Goal: Navigation & Orientation: Find specific page/section

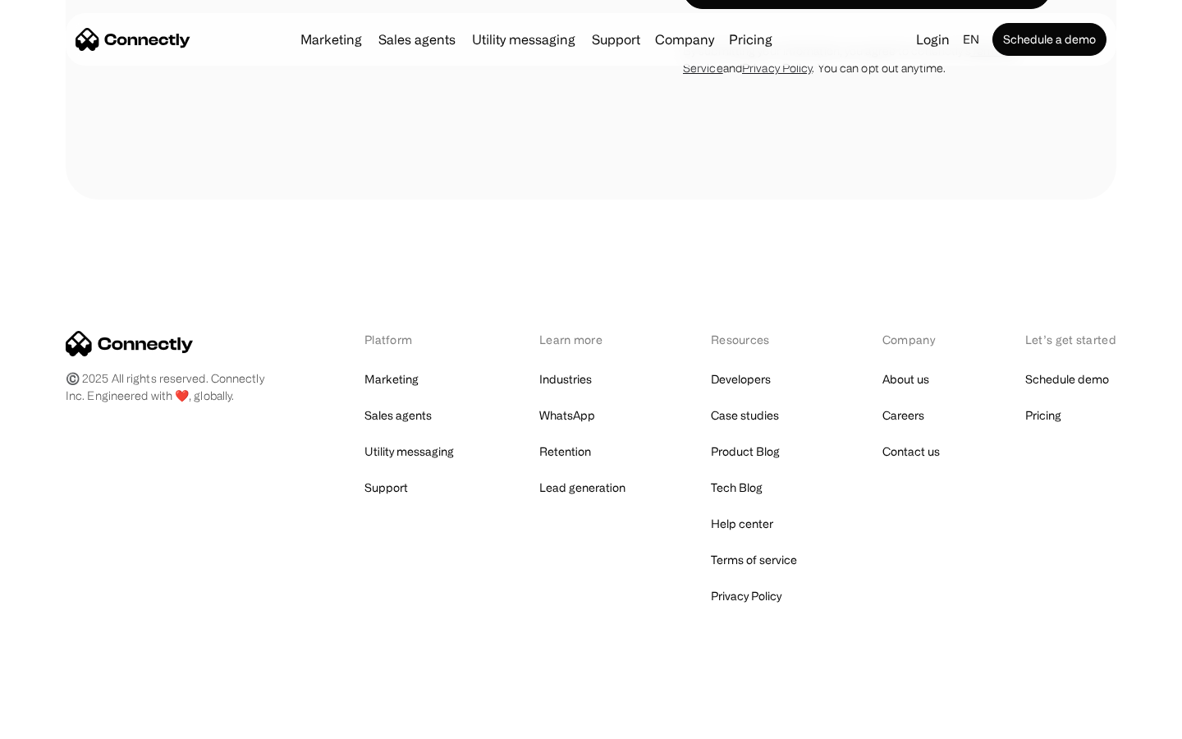
scroll to position [3170, 0]
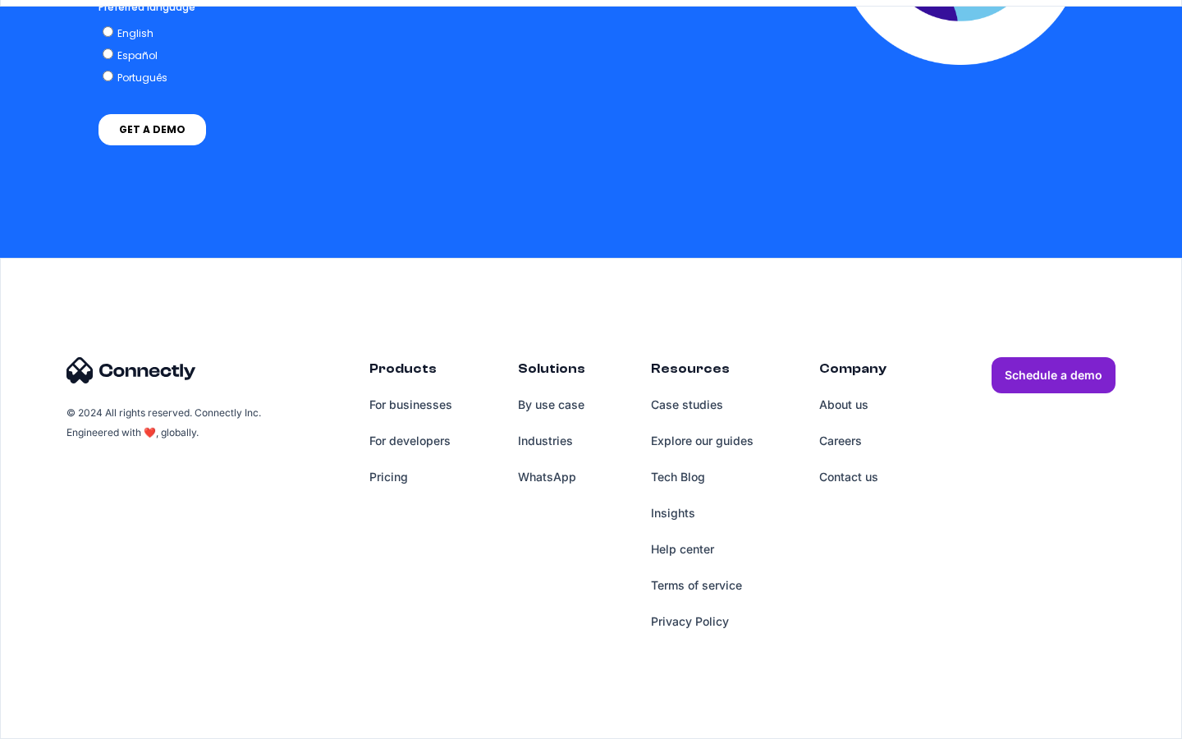
scroll to position [6754, 0]
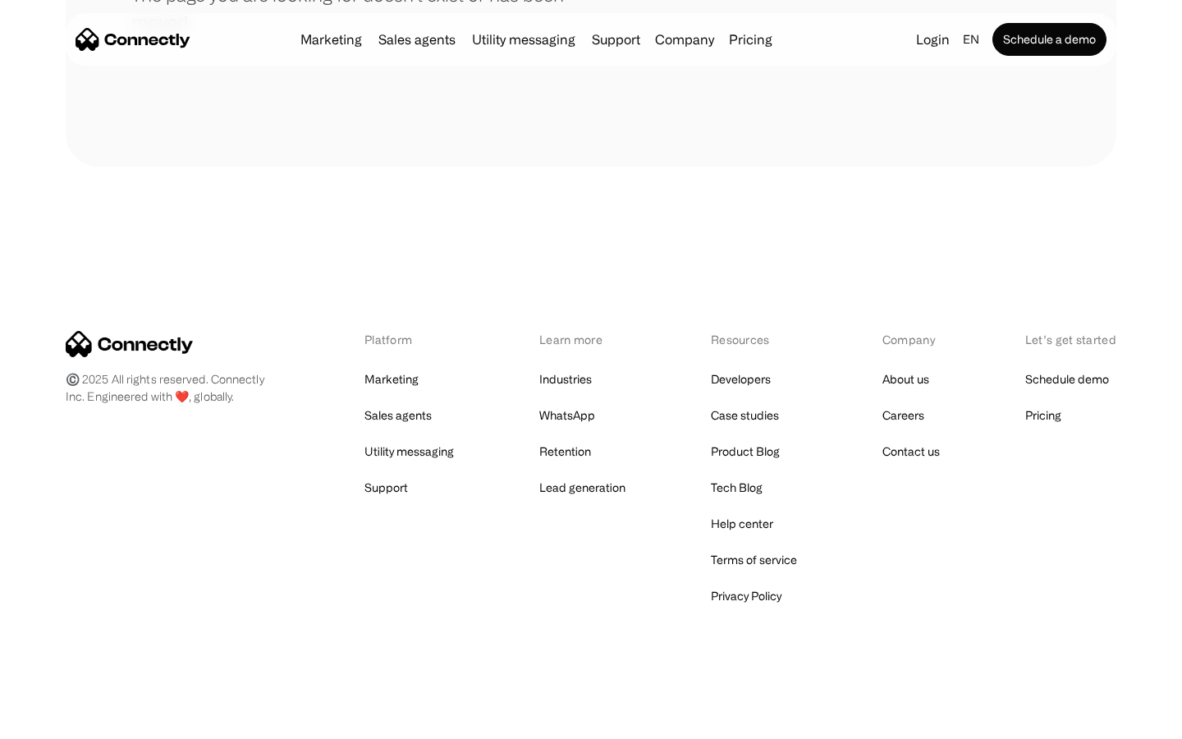
scroll to position [300, 0]
